Goal: Use online tool/utility: Utilize a website feature to perform a specific function

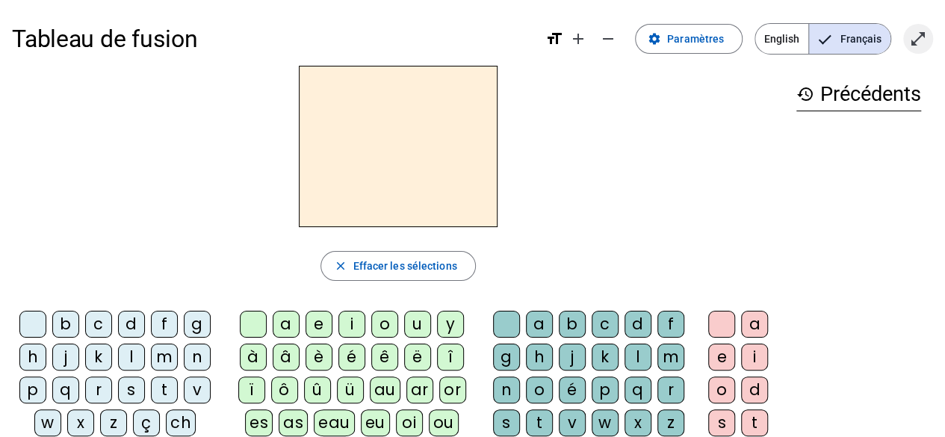
click at [919, 36] on mat-icon "open_in_full" at bounding box center [918, 39] width 18 height 18
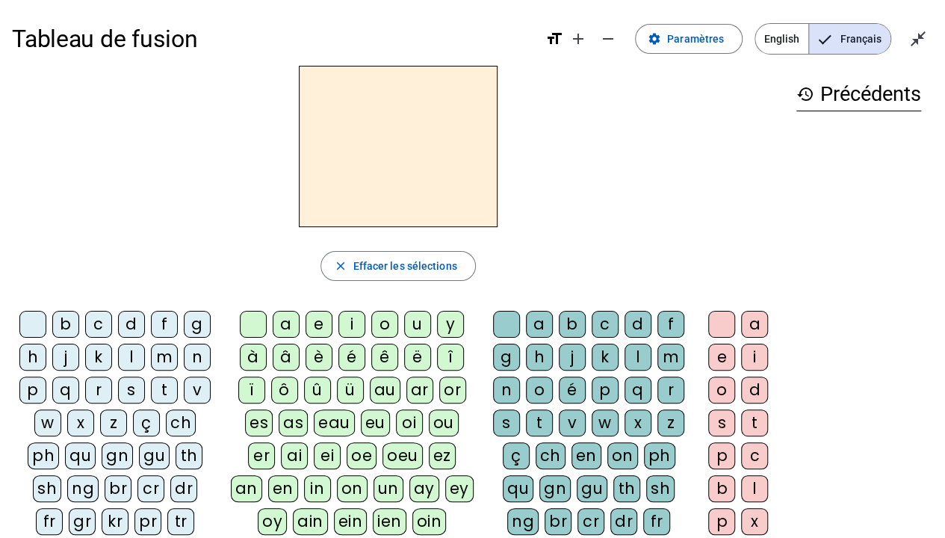
click at [136, 351] on div "l" at bounding box center [131, 357] width 27 height 27
click at [287, 320] on div "a" at bounding box center [286, 324] width 27 height 27
click at [598, 320] on div "c" at bounding box center [605, 324] width 27 height 27
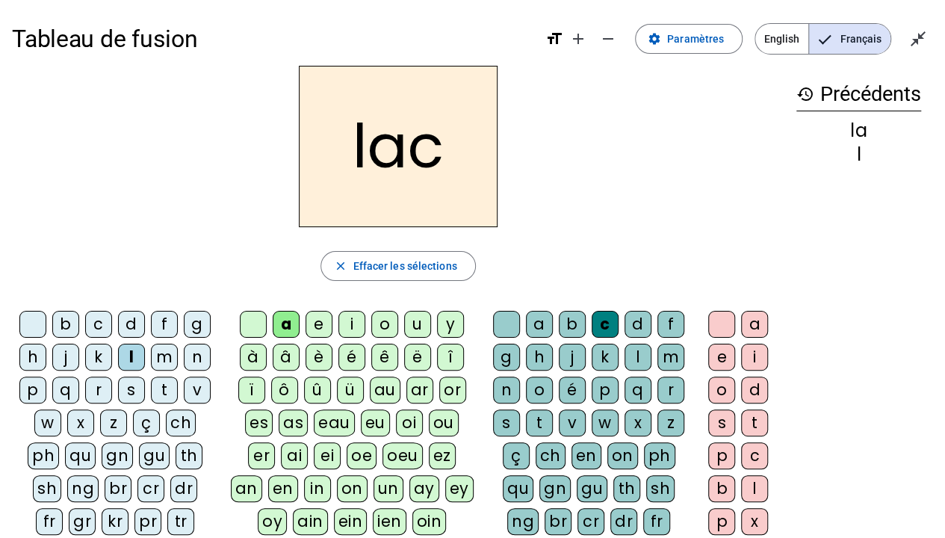
click at [138, 391] on div "s" at bounding box center [131, 389] width 27 height 27
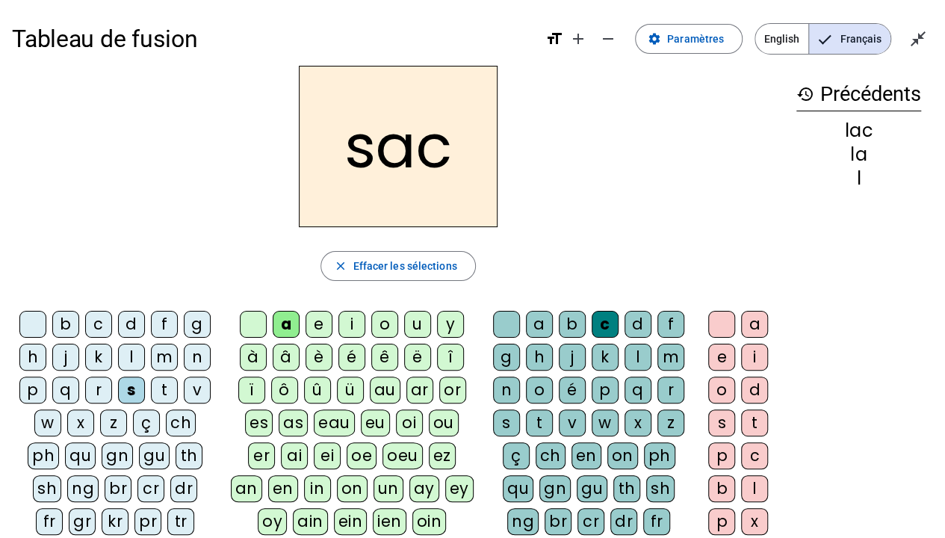
click at [67, 329] on div "b" at bounding box center [65, 324] width 27 height 27
click at [627, 352] on div "l" at bounding box center [638, 357] width 27 height 27
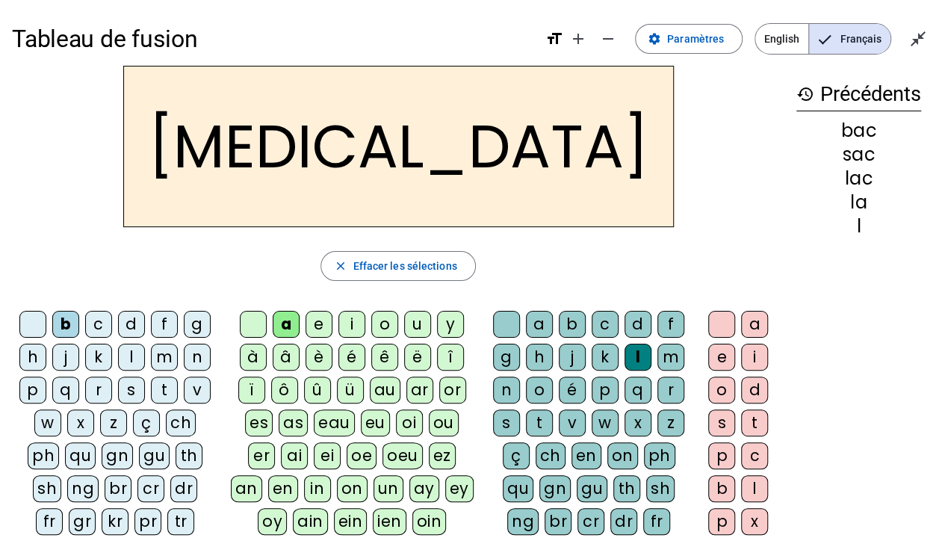
click at [379, 318] on div "o" at bounding box center [384, 324] width 27 height 27
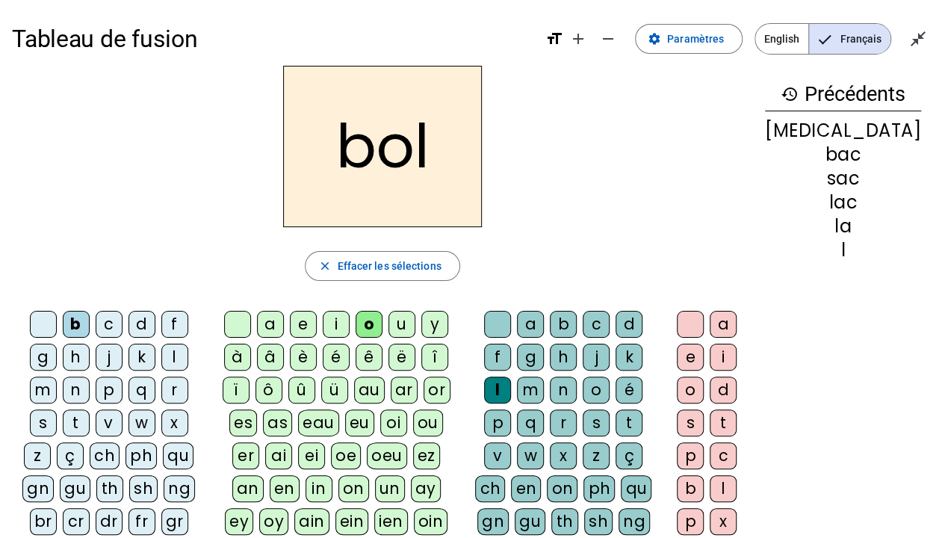
click at [123, 409] on div "v" at bounding box center [109, 422] width 27 height 27
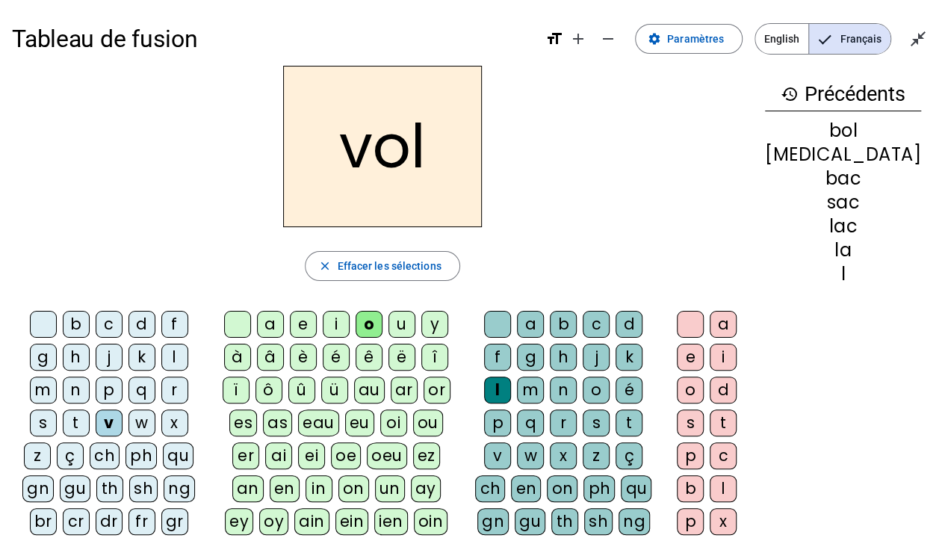
click at [737, 420] on div "t" at bounding box center [723, 422] width 27 height 27
